Goal: Information Seeking & Learning: Learn about a topic

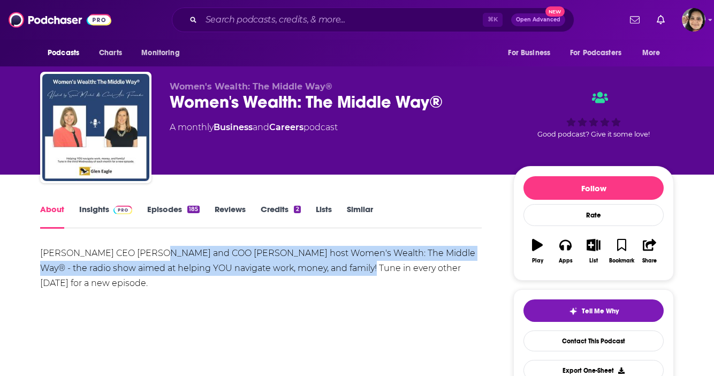
drag, startPoint x: 339, startPoint y: 266, endPoint x: 151, endPoint y: 253, distance: 188.2
click at [151, 253] on div "[PERSON_NAME] CEO [PERSON_NAME] and COO [PERSON_NAME] host Women's Wealth: The …" at bounding box center [260, 268] width 441 height 45
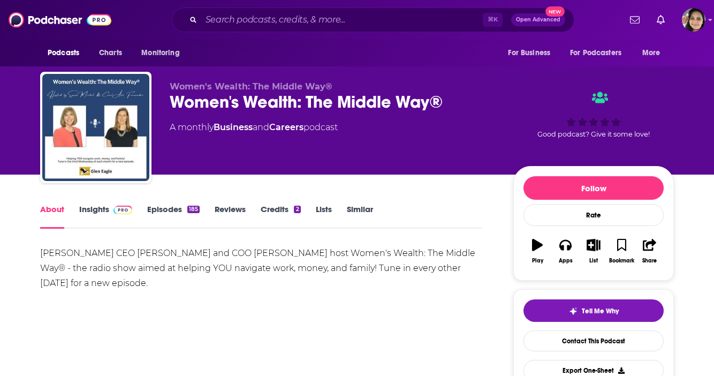
click at [103, 210] on link "Insights" at bounding box center [105, 216] width 53 height 25
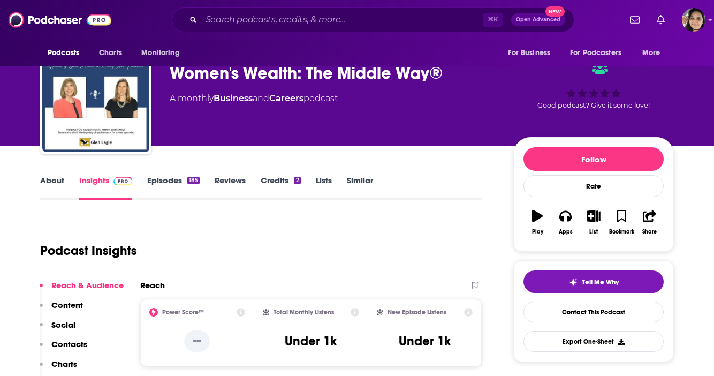
scroll to position [29, 0]
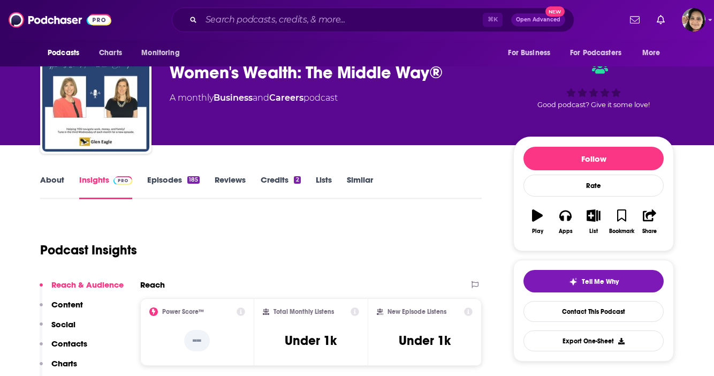
click at [172, 188] on link "Episodes 185" at bounding box center [173, 186] width 52 height 25
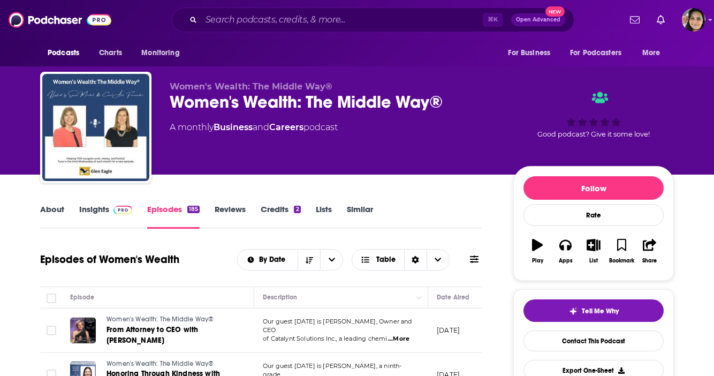
click at [74, 219] on div "About" at bounding box center [59, 216] width 39 height 25
click at [95, 212] on link "Insights" at bounding box center [105, 216] width 53 height 25
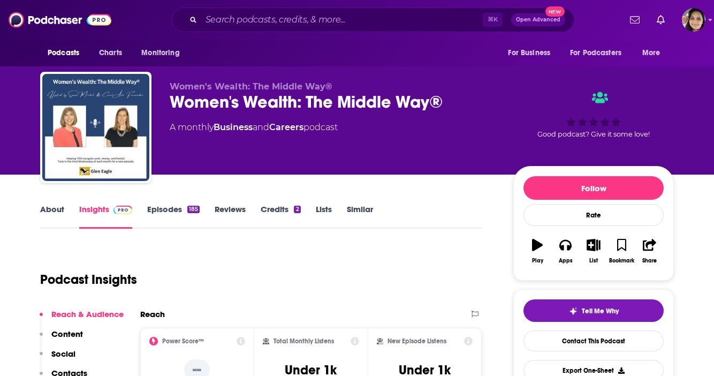
click at [171, 212] on link "Episodes 185" at bounding box center [173, 216] width 52 height 25
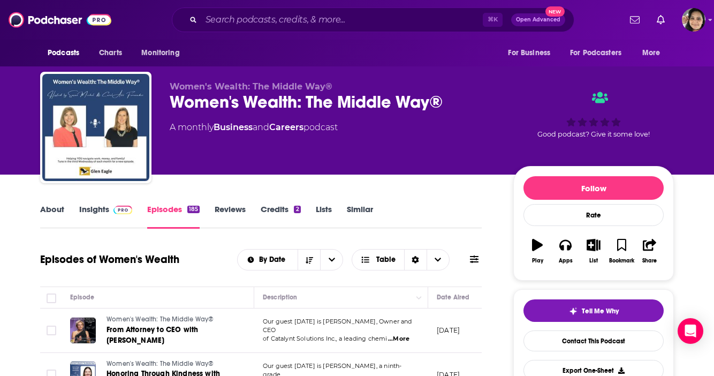
click at [49, 206] on link "About" at bounding box center [52, 216] width 24 height 25
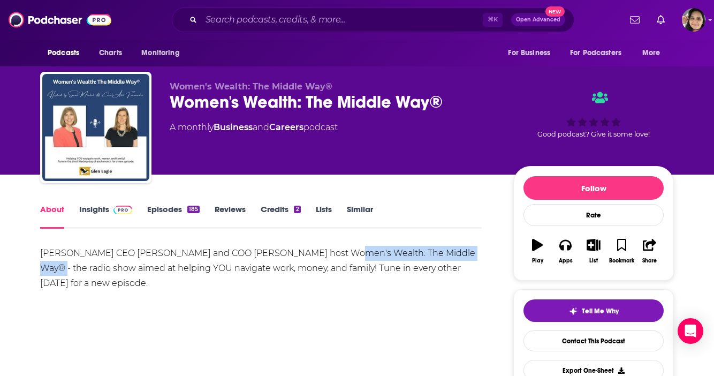
drag, startPoint x: 321, startPoint y: 253, endPoint x: 463, endPoint y: 259, distance: 141.9
click at [463, 259] on div "[PERSON_NAME] CEO [PERSON_NAME] and COO [PERSON_NAME] host Women's Wealth: The …" at bounding box center [260, 268] width 441 height 45
copy div "Women's Wealth: The Middle Way"
